Goal: Information Seeking & Learning: Find specific fact

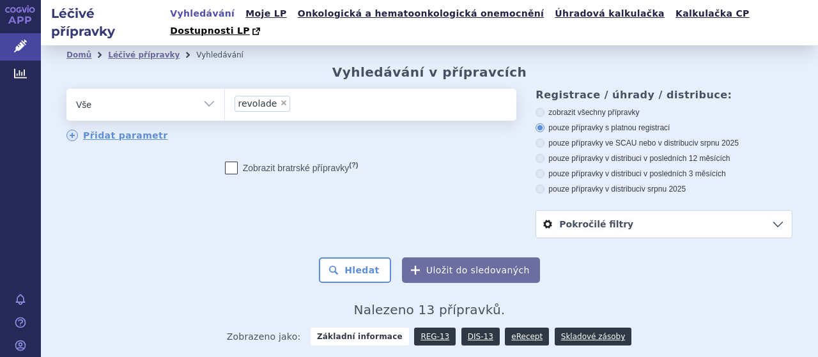
click at [280, 99] on span "×" at bounding box center [284, 103] width 8 height 8
click at [225, 88] on select "revolade" at bounding box center [224, 104] width 1 height 32
select select
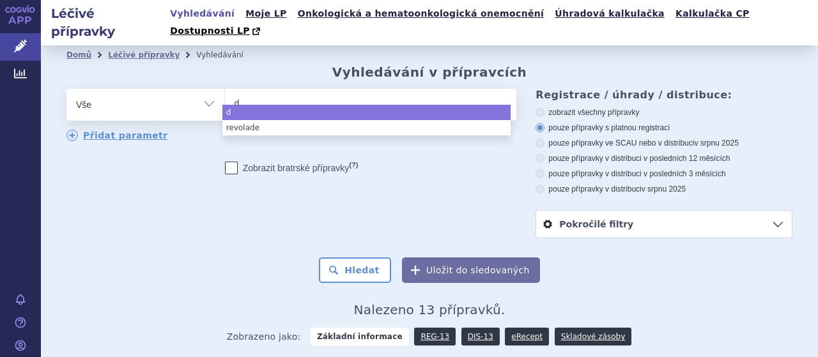
type input "de"
type input "den"
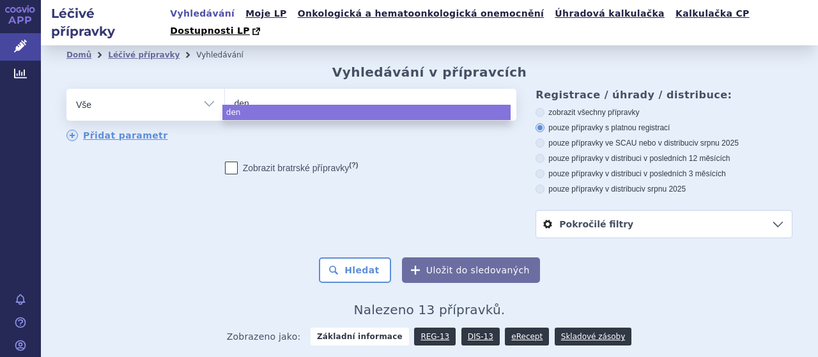
type input "[PERSON_NAME]"
type input "denosu"
type input "denosum"
type input "denosuma"
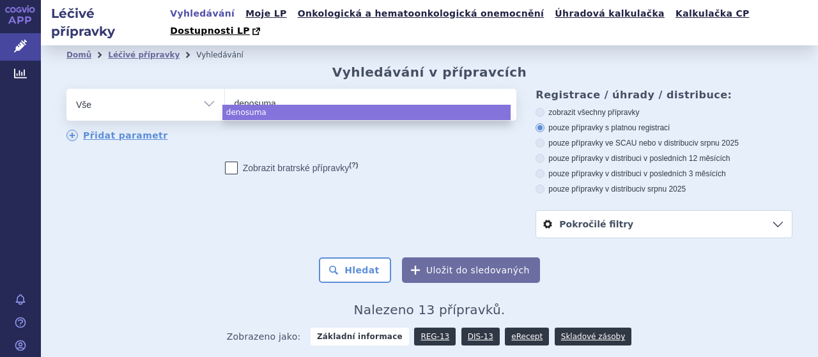
type input "[MEDICAL_DATA]"
select select "[MEDICAL_DATA]"
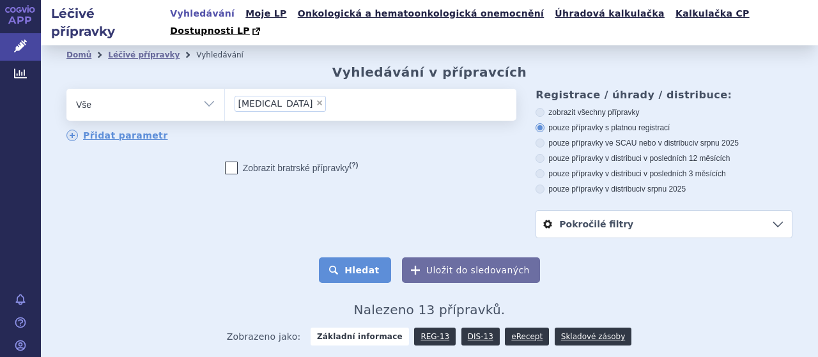
click at [367, 258] on button "Hledat" at bounding box center [355, 271] width 72 height 26
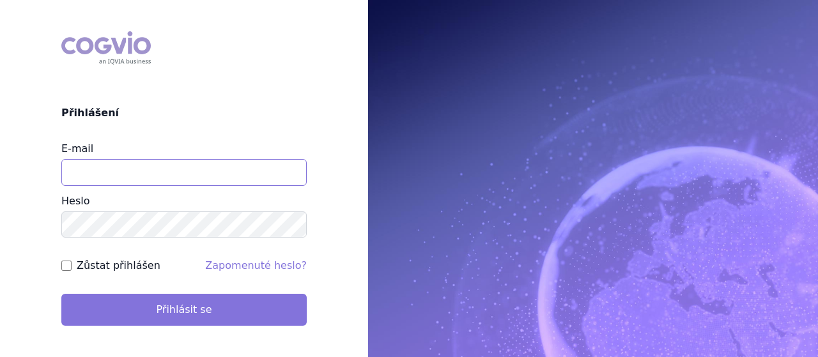
type input "[EMAIL_ADDRESS][DOMAIN_NAME]"
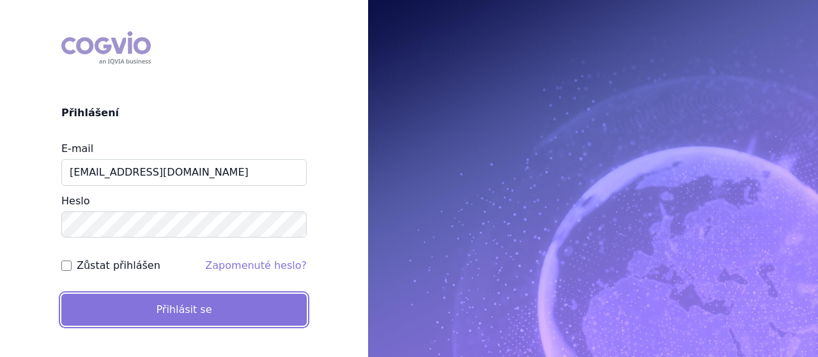
click at [293, 306] on button "Přihlásit se" at bounding box center [183, 310] width 245 height 32
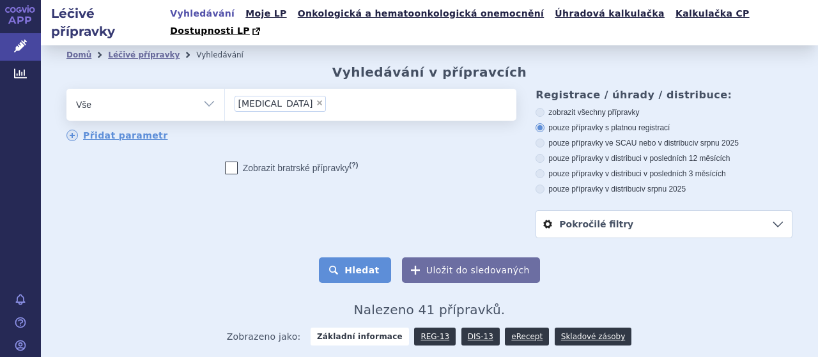
click at [358, 258] on button "Hledat" at bounding box center [355, 271] width 72 height 26
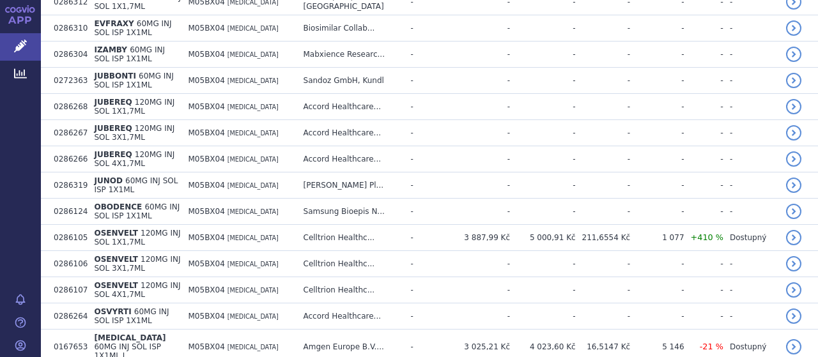
scroll to position [635, 0]
